Goal: Find specific page/section: Find specific page/section

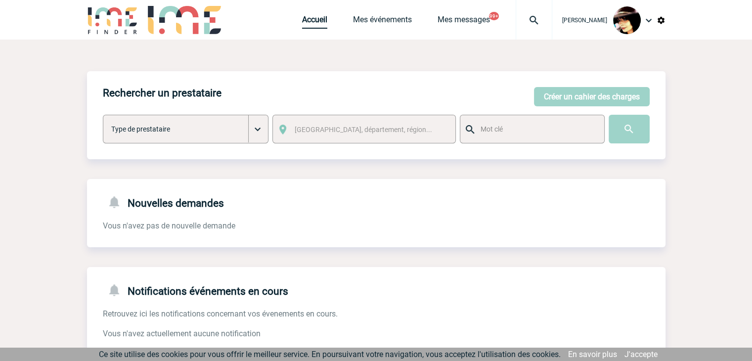
click at [305, 19] on link "Accueil" at bounding box center [314, 22] width 25 height 14
click at [523, 17] on img at bounding box center [534, 20] width 36 height 12
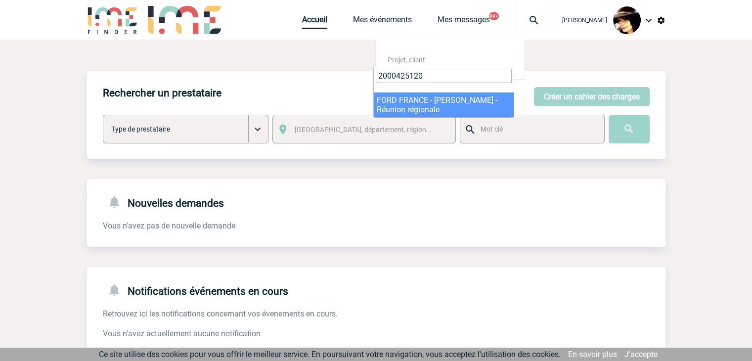
type input "2000425120"
select select "24621"
